Goal: Transaction & Acquisition: Download file/media

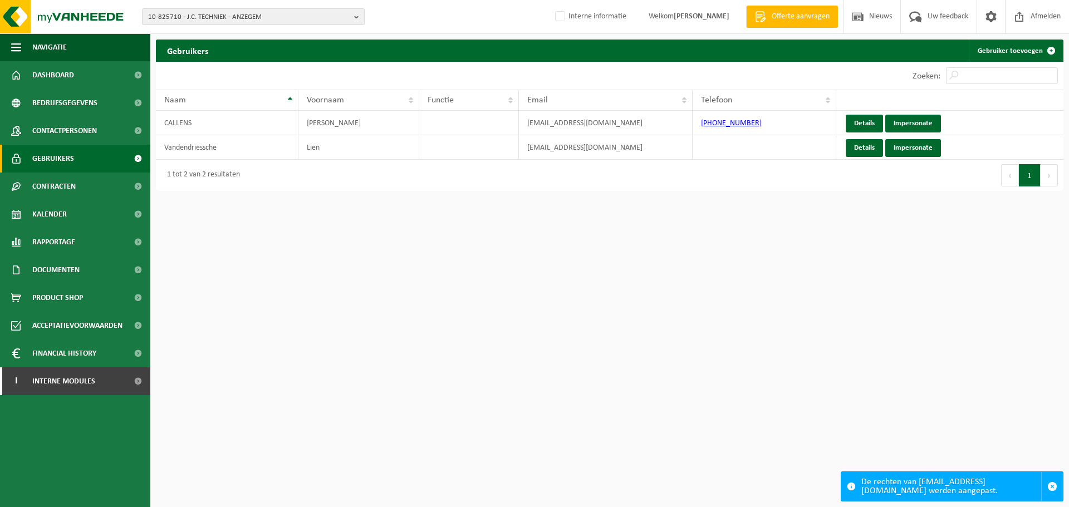
click at [248, 18] on span "10-825710 - J.C. TECHNIEK - ANZEGEM" at bounding box center [249, 17] width 202 height 17
paste input "01-900359"
type input "01-900359"
click at [212, 48] on strong "01-900359 - ASPHALT EQUIPMENT NV - DEINZE" at bounding box center [218, 51] width 140 height 8
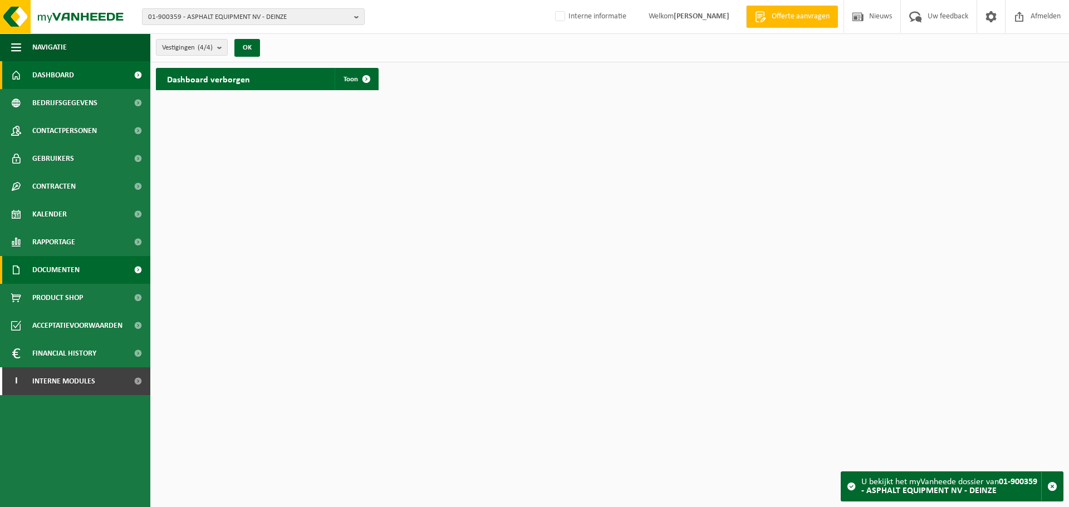
click at [55, 261] on span "Documenten" at bounding box center [55, 270] width 47 height 28
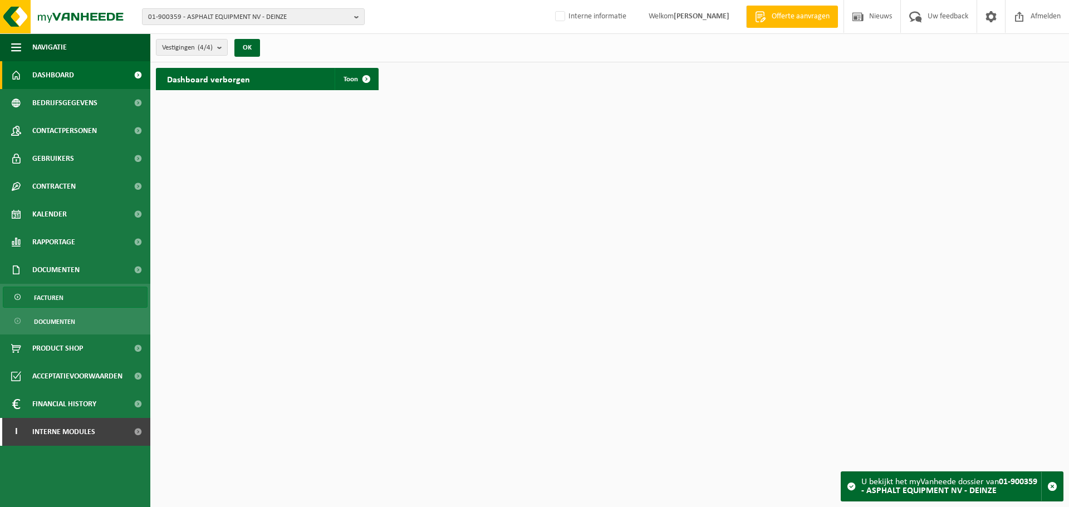
click at [56, 297] on span "Facturen" at bounding box center [49, 297] width 30 height 21
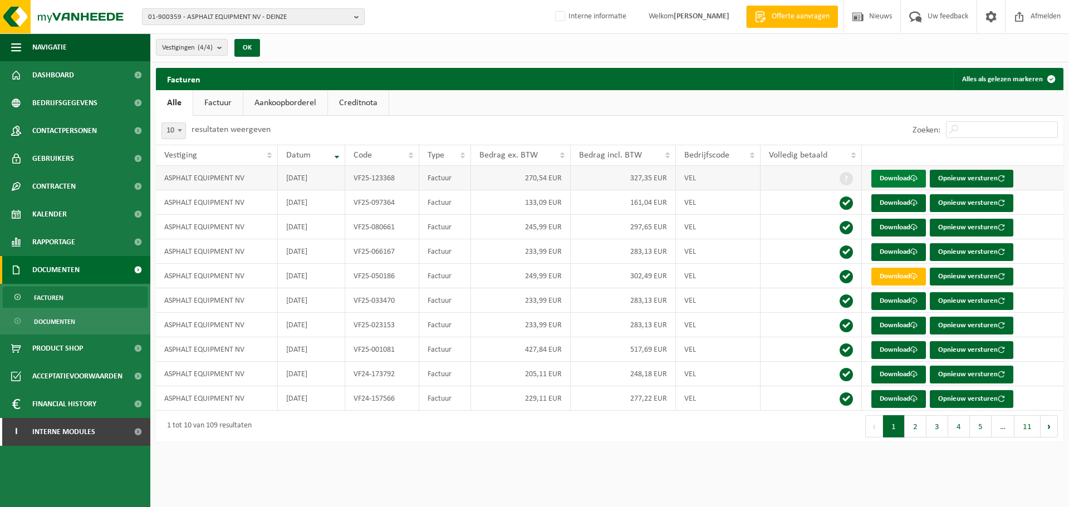
click at [879, 178] on link "Download" at bounding box center [898, 179] width 55 height 18
